Goal: Task Accomplishment & Management: Use online tool/utility

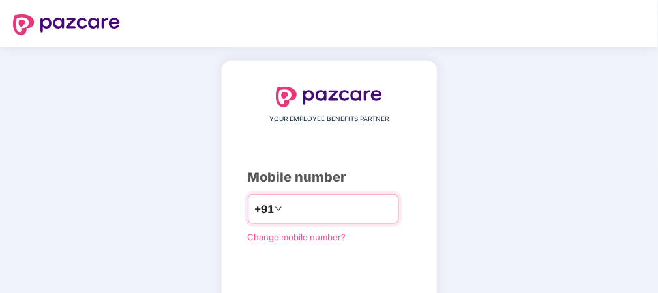
type input "**********"
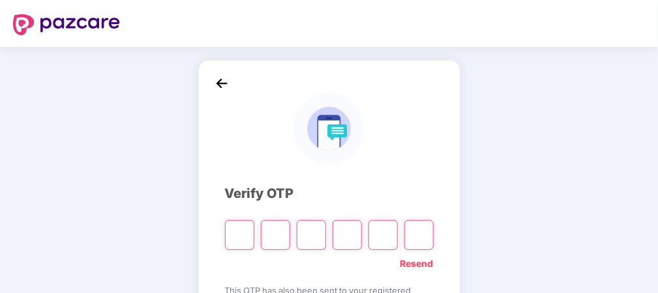
type input "*"
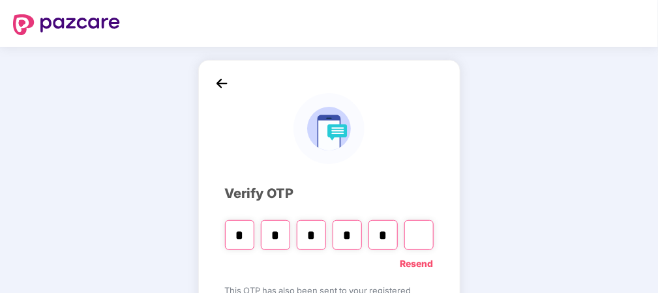
type input "*"
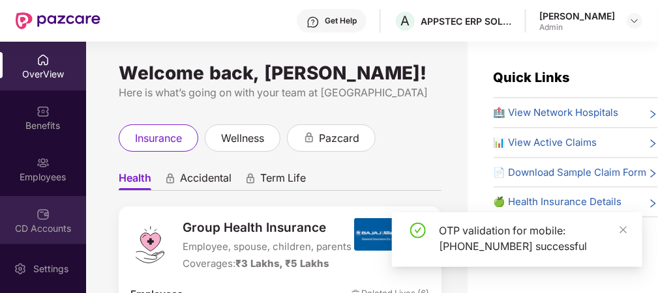
click at [40, 216] on img at bounding box center [43, 214] width 13 height 13
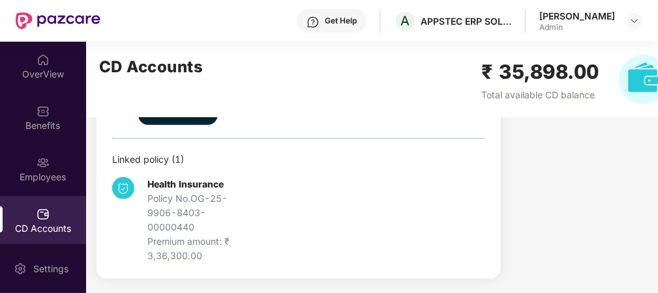
scroll to position [5, 0]
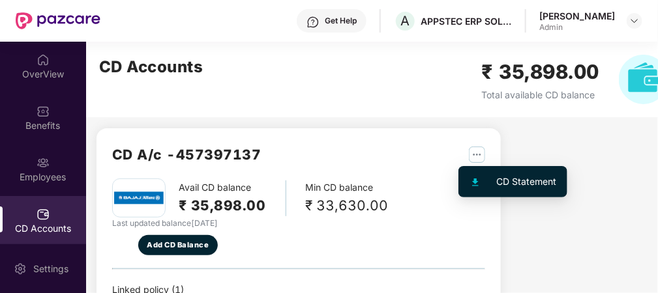
click at [483, 155] on img "button" at bounding box center [477, 155] width 16 height 16
click at [505, 183] on div "CD Statement" at bounding box center [527, 182] width 60 height 14
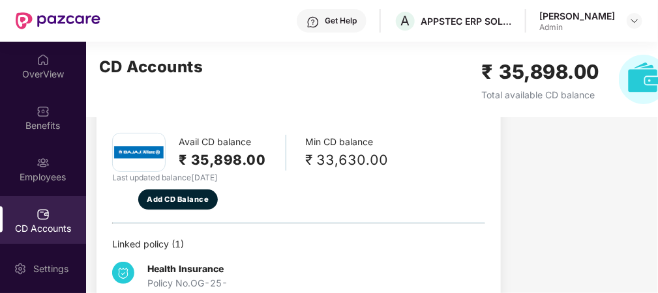
scroll to position [0, 0]
